Goal: Information Seeking & Learning: Learn about a topic

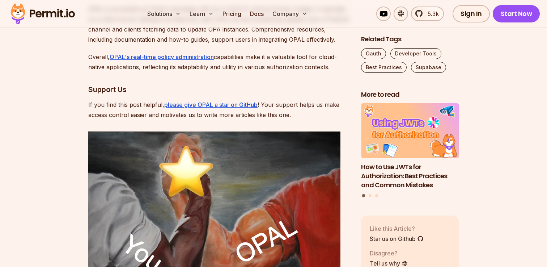
scroll to position [2451, 0]
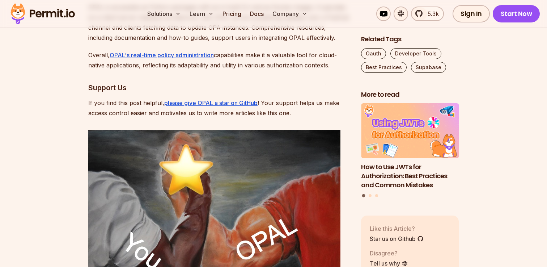
click at [75, 154] on section "Table of Contents Introduction Authentication and Authorization are key in appl…" at bounding box center [273, 6] width 547 height 4060
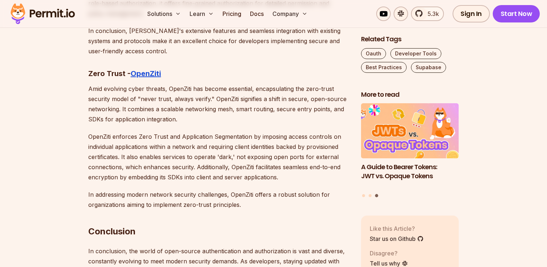
scroll to position [3988, 0]
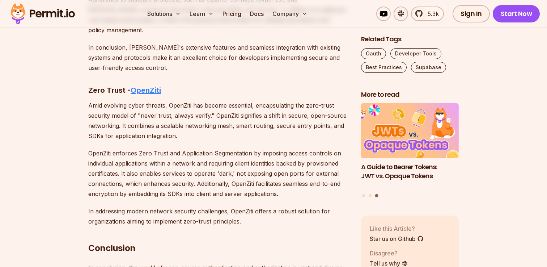
click at [138, 86] on strong "OpenZiti" at bounding box center [146, 90] width 30 height 9
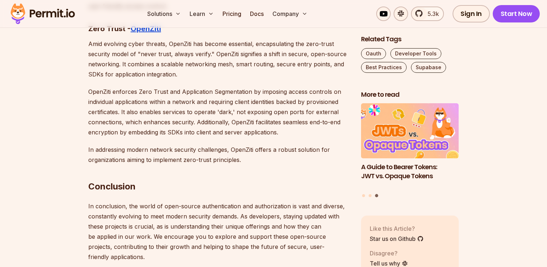
scroll to position [4049, 0]
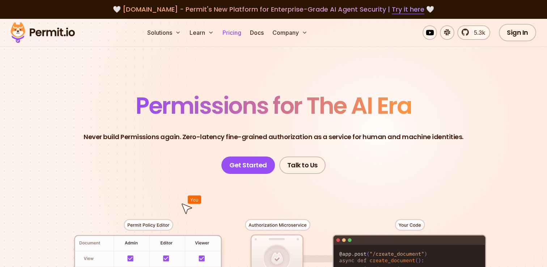
click at [234, 35] on link "Pricing" at bounding box center [231, 32] width 25 height 14
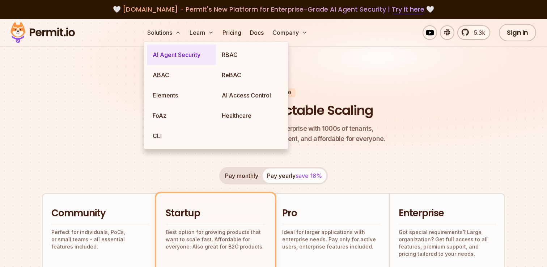
click at [170, 52] on link "AI Agent Security" at bounding box center [181, 54] width 69 height 20
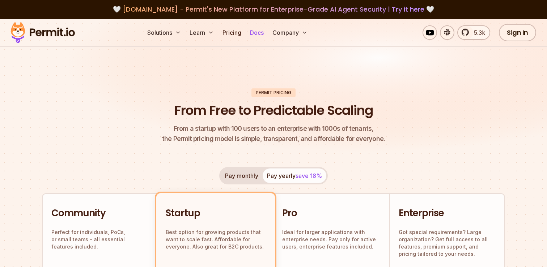
click at [257, 31] on link "Docs" at bounding box center [257, 32] width 20 height 14
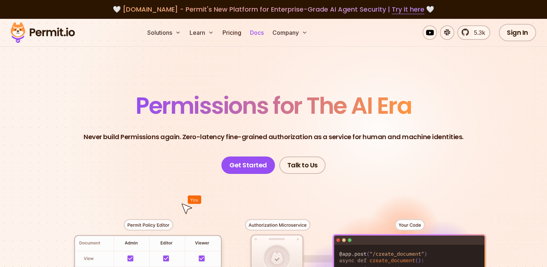
click at [261, 29] on link "Docs" at bounding box center [257, 32] width 20 height 14
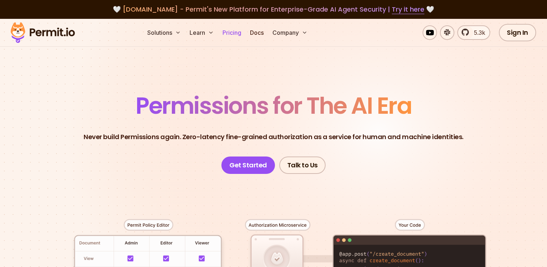
click at [239, 35] on link "Pricing" at bounding box center [231, 32] width 25 height 14
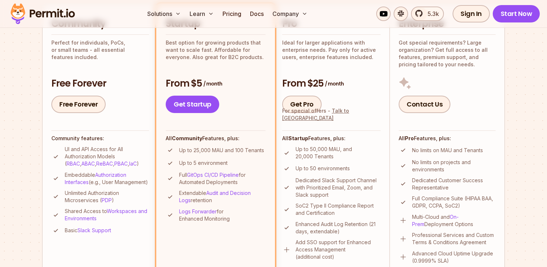
scroll to position [188, 0]
